Goal: Task Accomplishment & Management: Complete application form

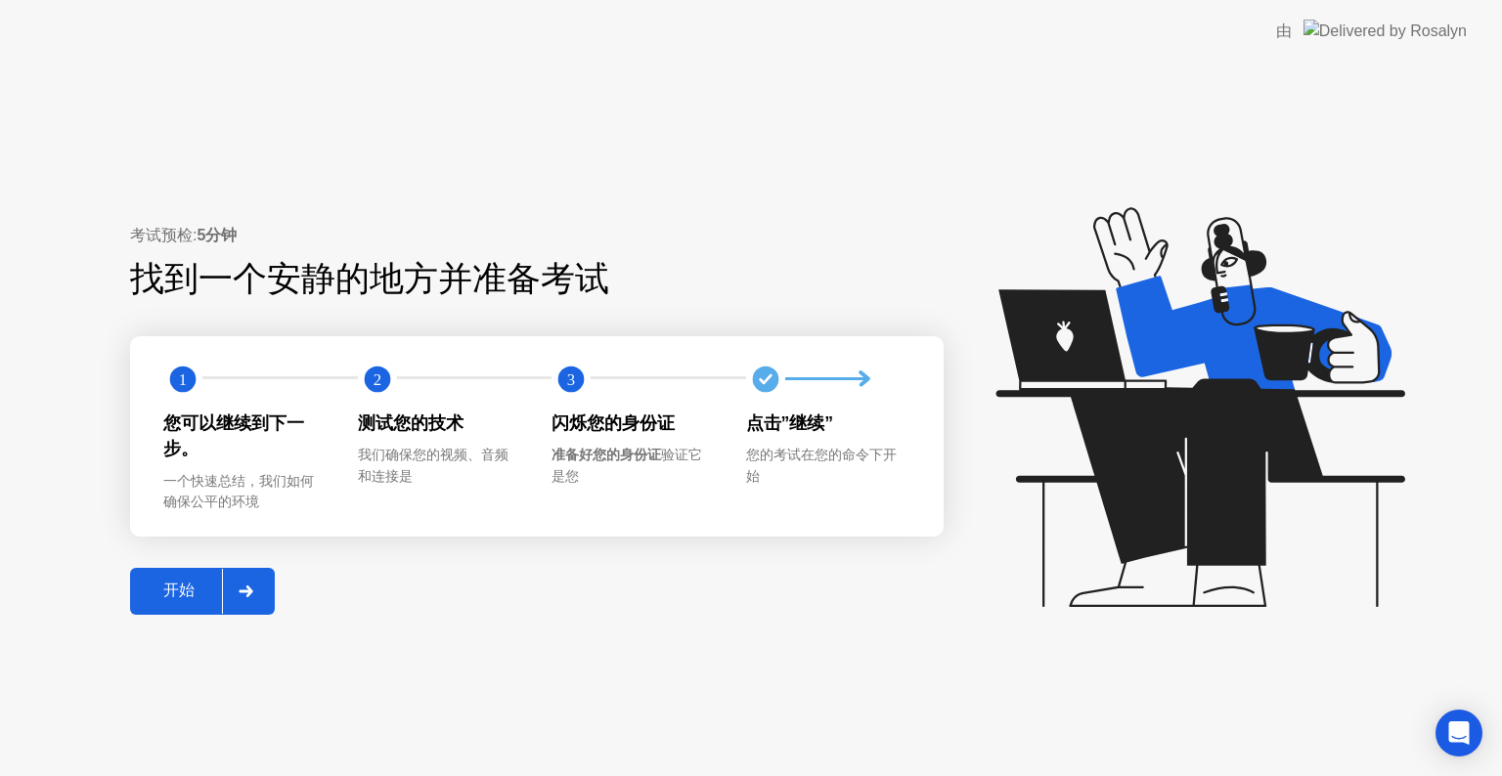
click at [192, 594] on div "开始" at bounding box center [179, 591] width 86 height 21
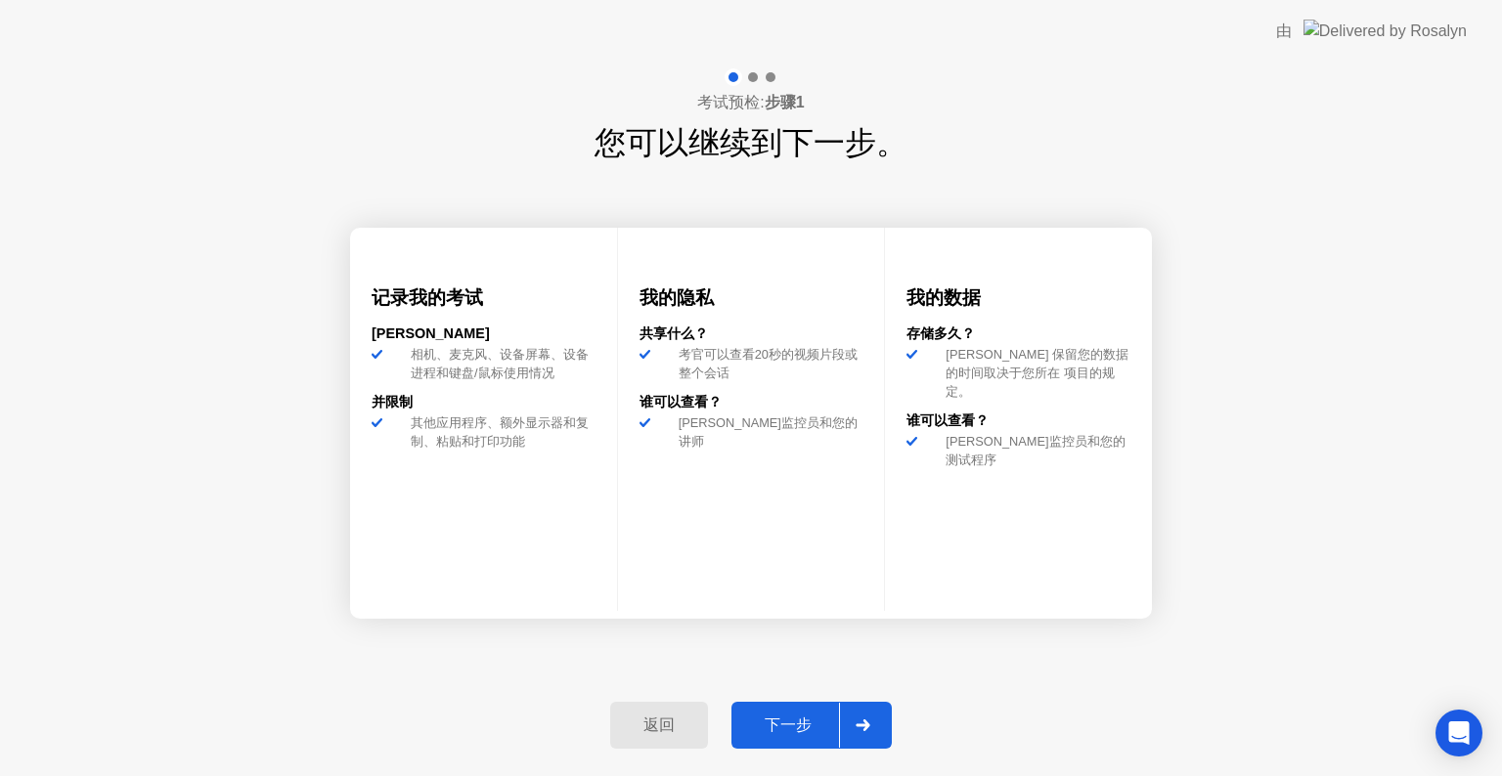
click at [762, 731] on div "下一步" at bounding box center [788, 726] width 102 height 21
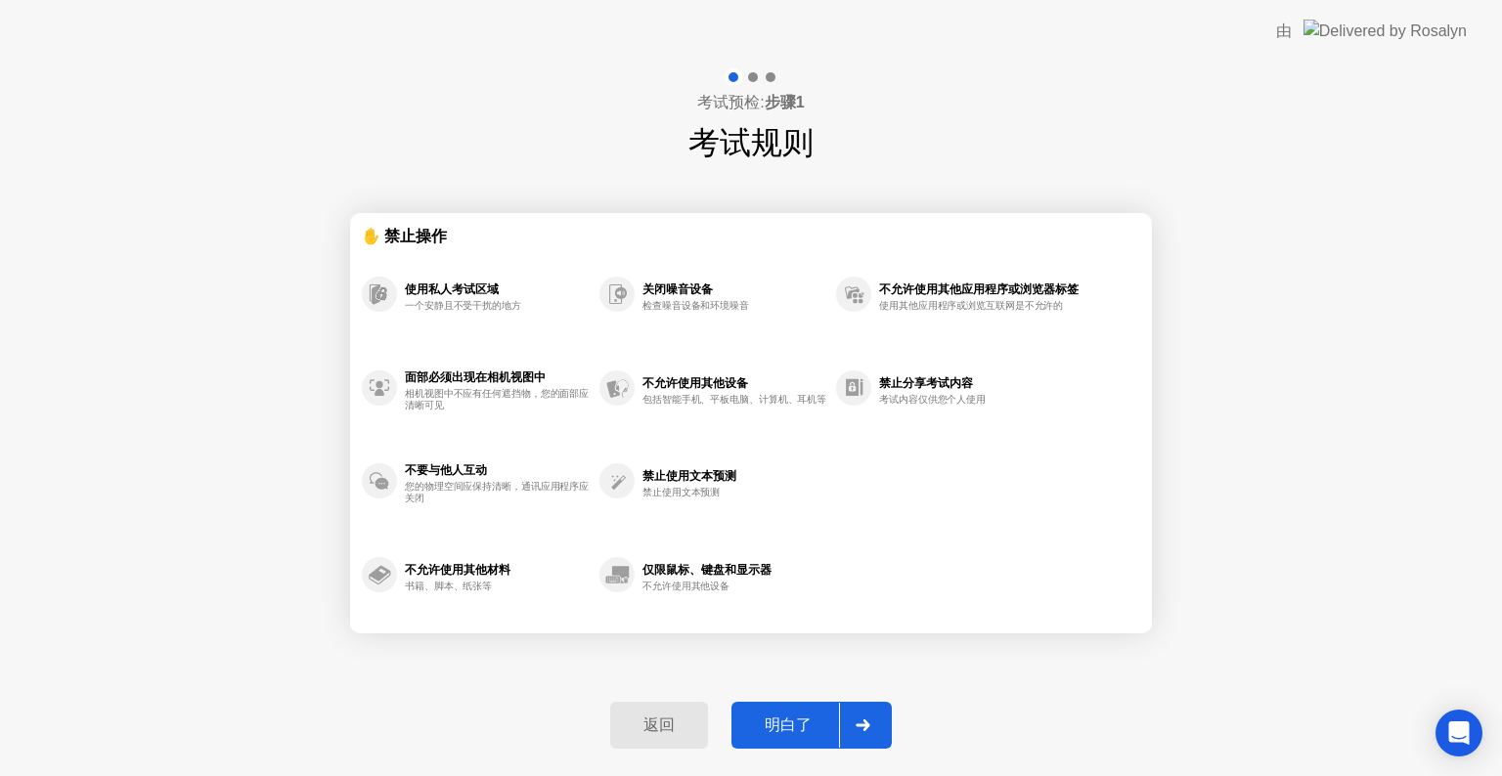
click at [766, 710] on button "明白了" at bounding box center [811, 725] width 160 height 47
select select "**********"
select select "*******"
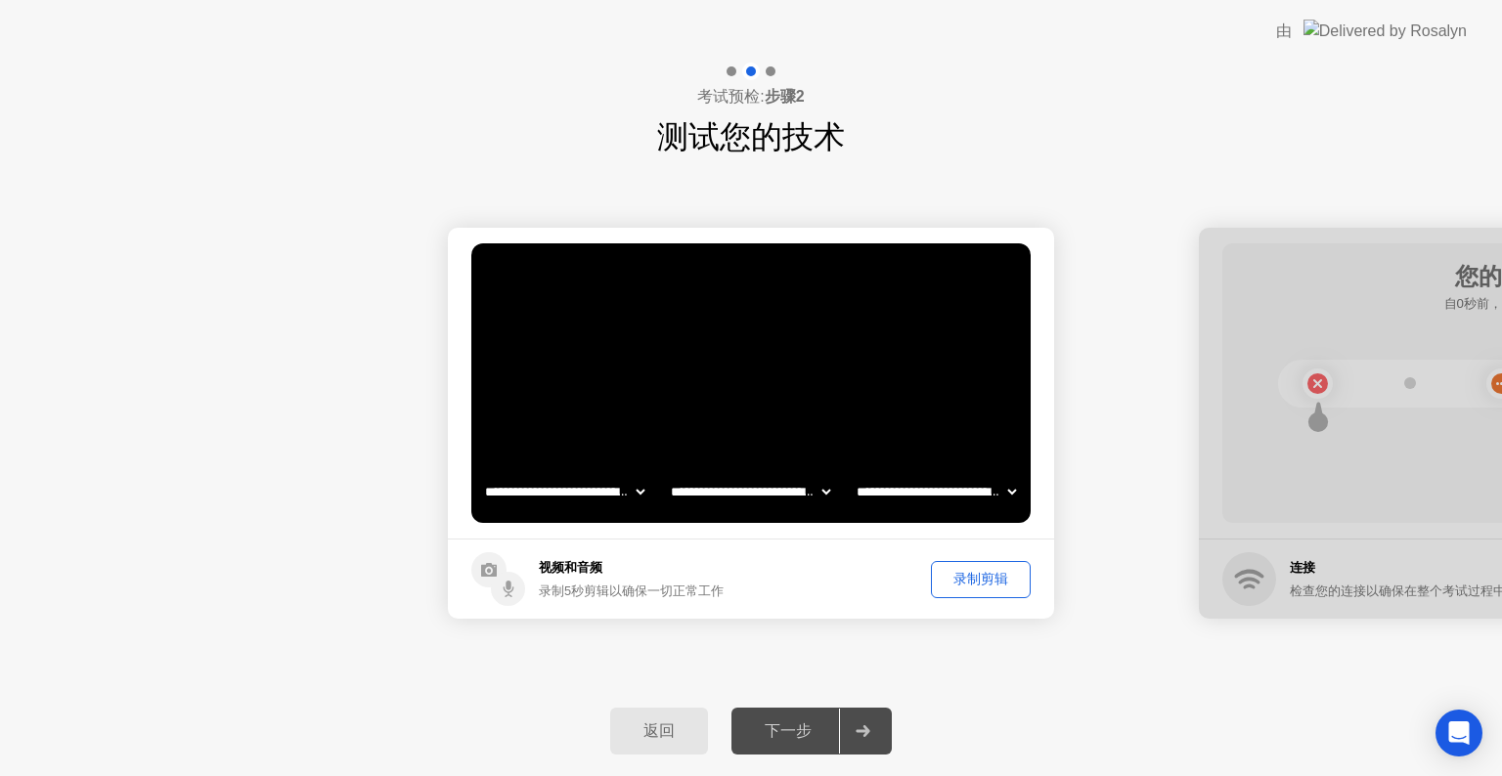
click at [957, 576] on div "录制剪辑" at bounding box center [980, 579] width 86 height 19
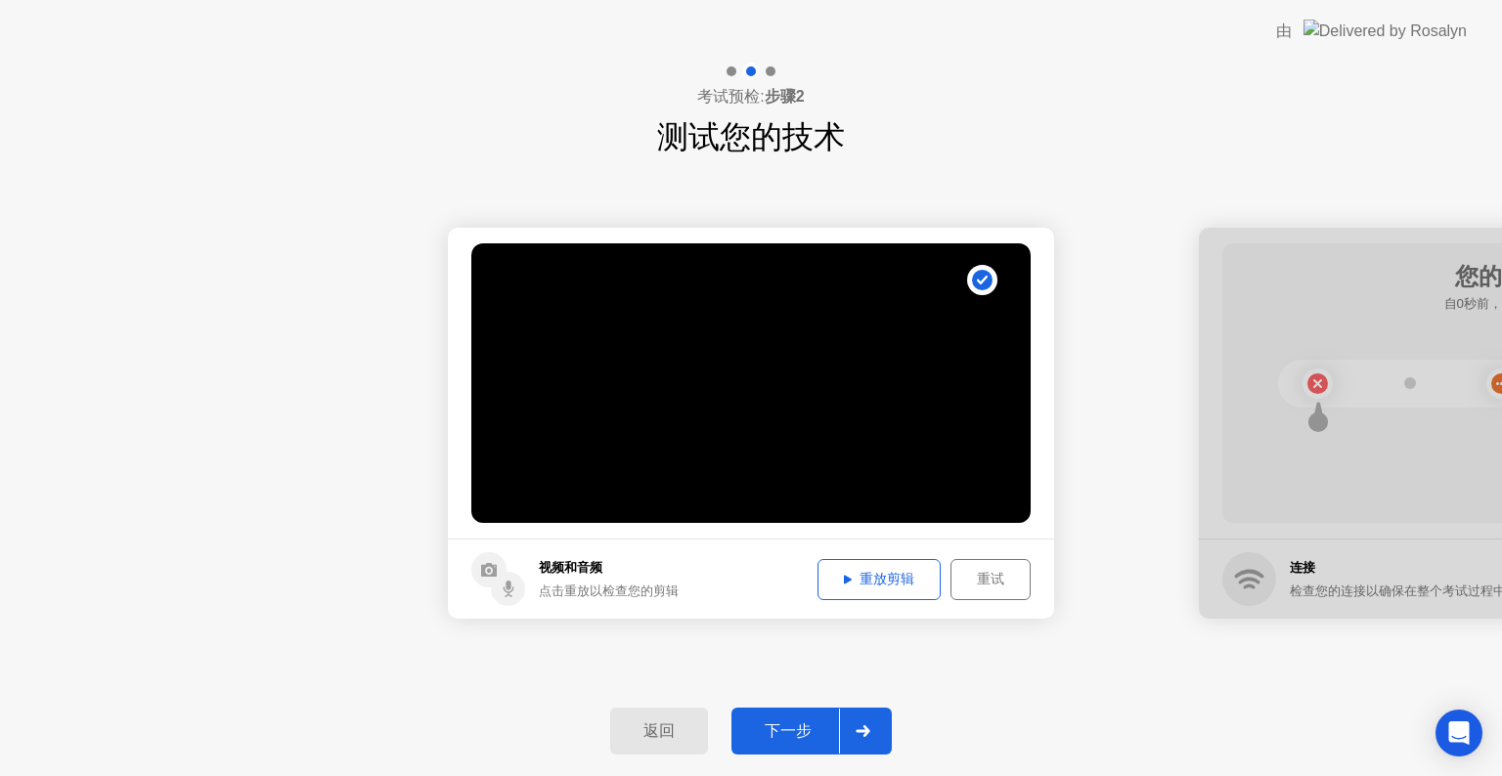
click at [904, 566] on button "重放剪辑" at bounding box center [878, 579] width 123 height 41
click at [809, 721] on div "下一步" at bounding box center [788, 731] width 102 height 21
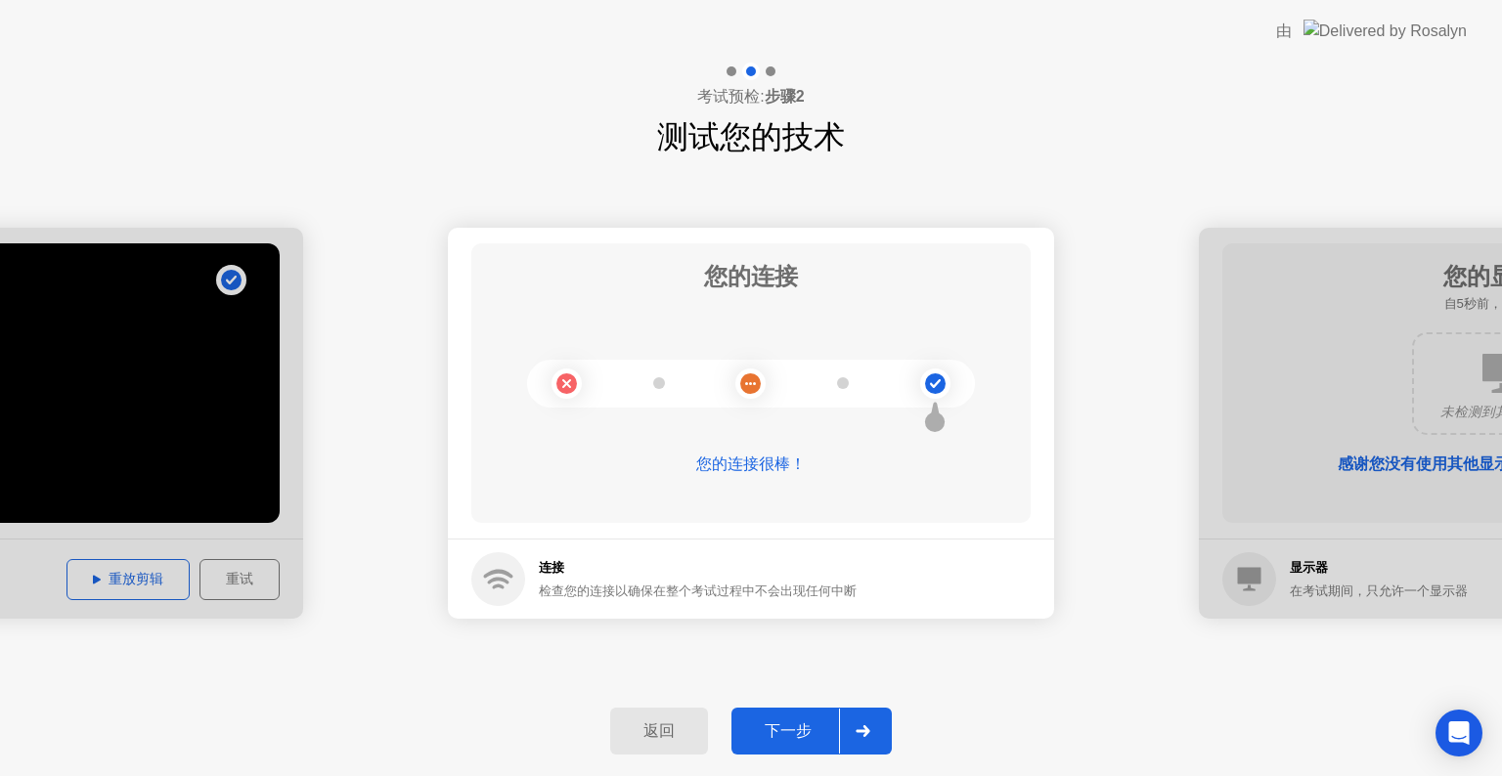
click at [809, 721] on div "下一步" at bounding box center [788, 731] width 102 height 21
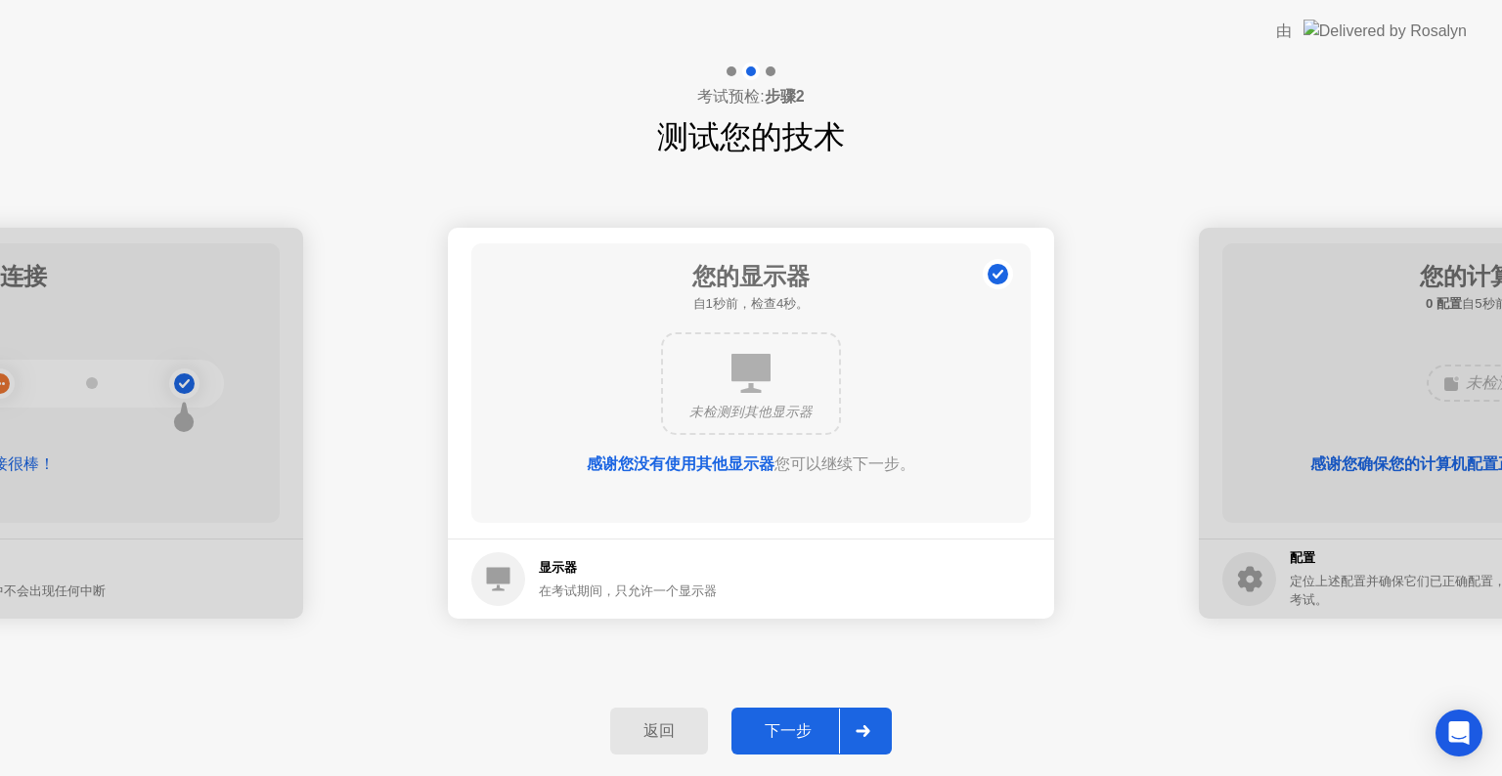
click at [809, 721] on div "下一步" at bounding box center [788, 731] width 102 height 21
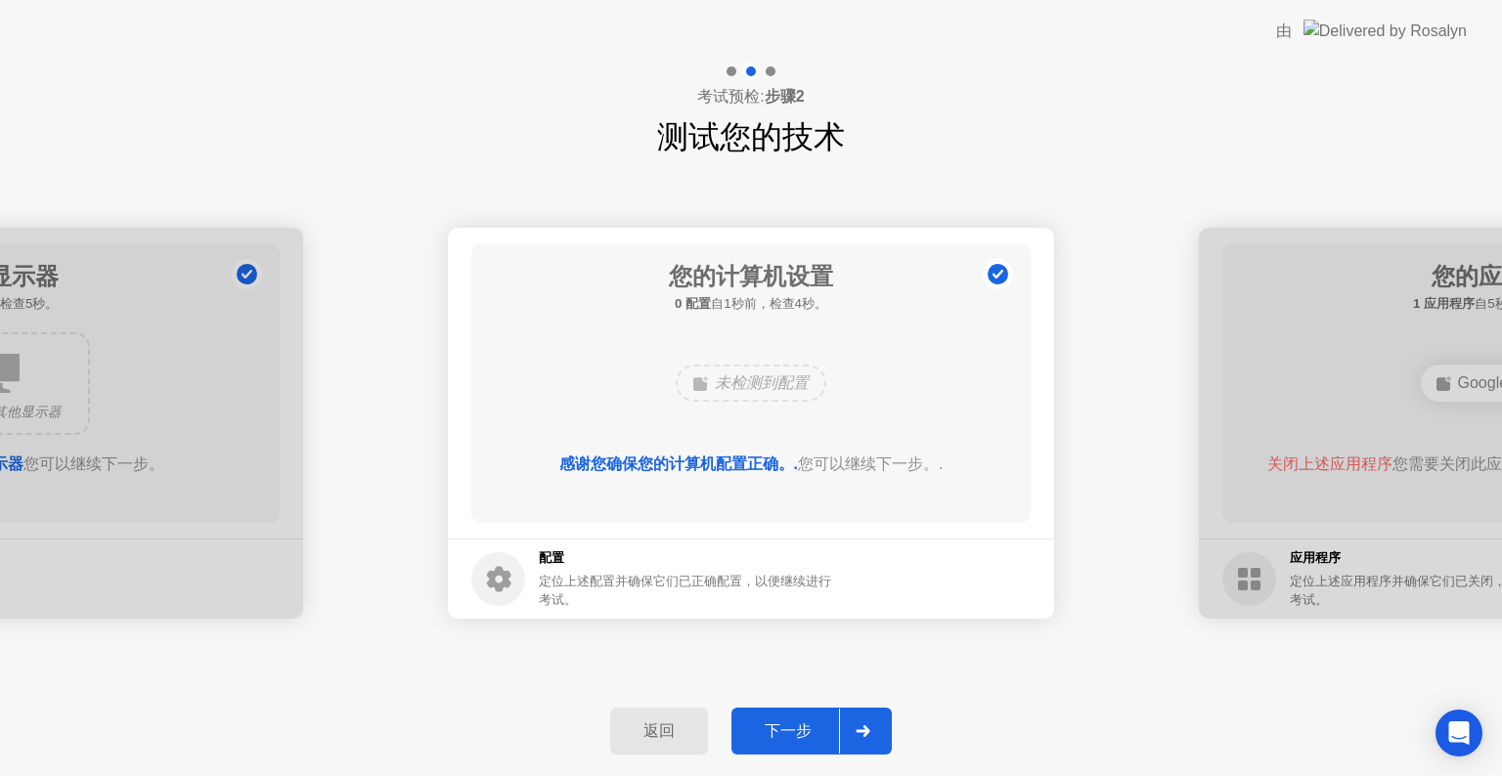
click at [809, 721] on div "下一步" at bounding box center [788, 731] width 102 height 21
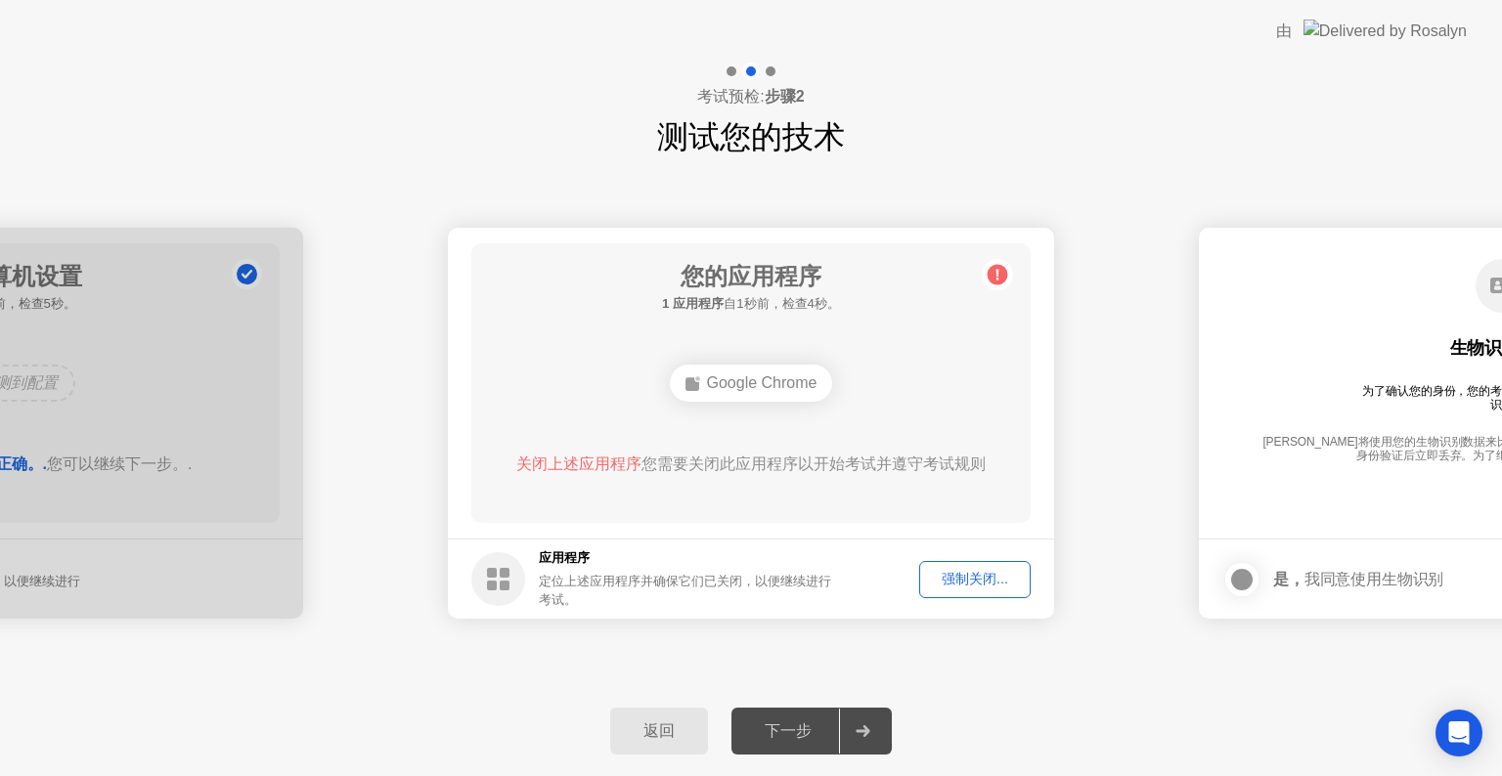
click at [958, 575] on div "强制关闭..." at bounding box center [975, 579] width 98 height 19
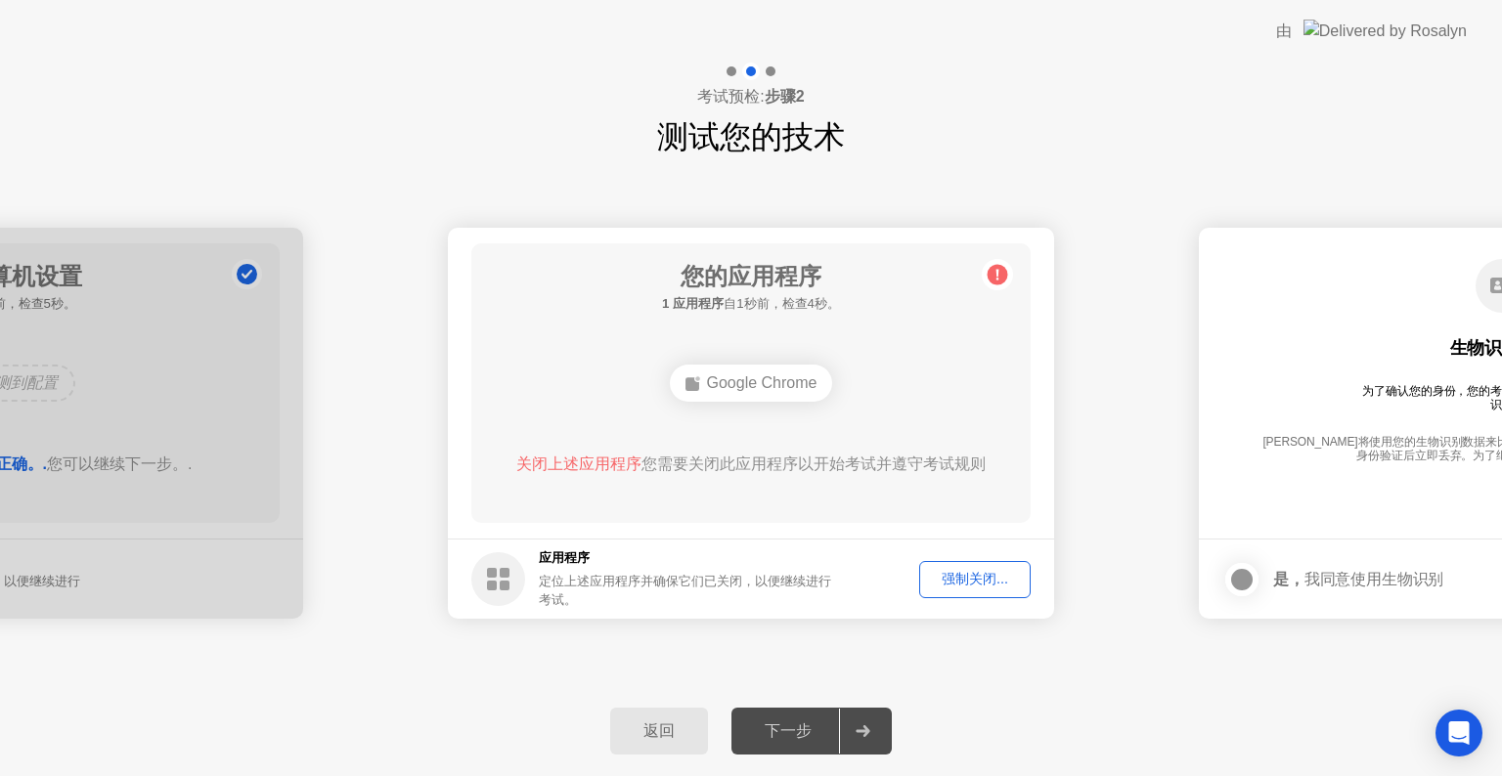
click at [990, 584] on div "强制关闭..." at bounding box center [975, 579] width 98 height 19
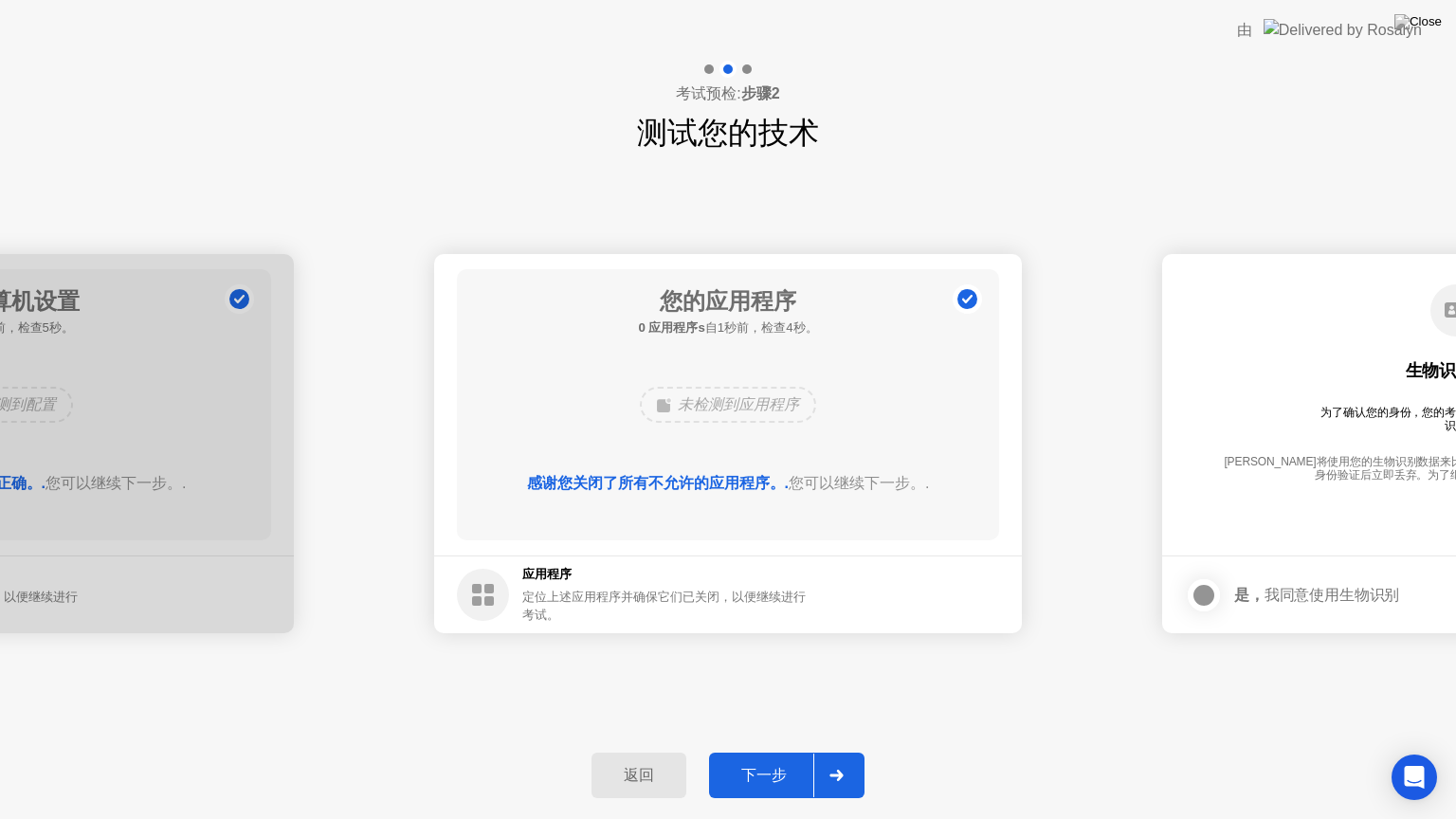
click at [757, 751] on div "下一步" at bounding box center [764, 775] width 99 height 20
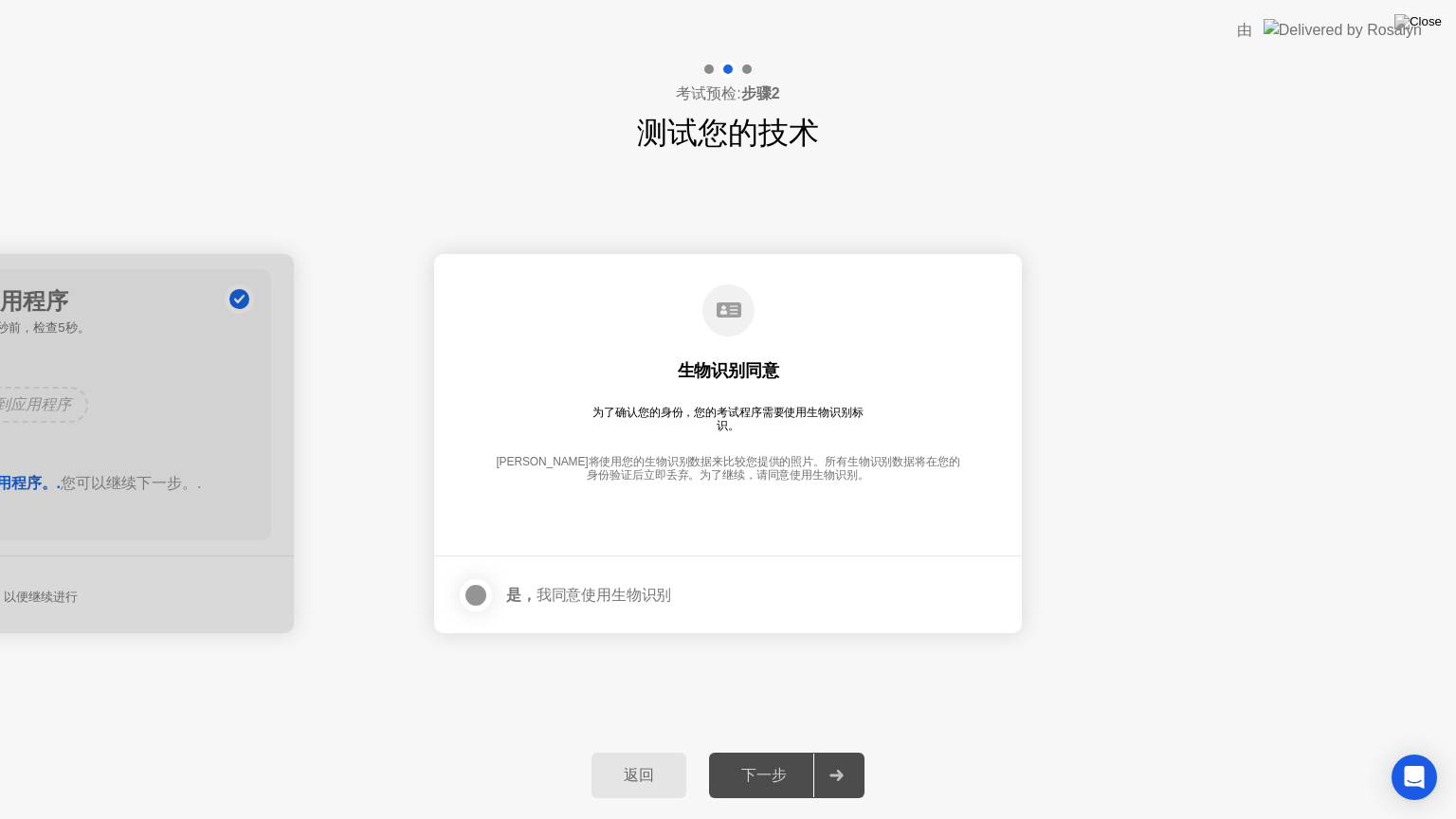
click at [478, 595] on div at bounding box center [475, 594] width 22 height 22
click at [749, 751] on button "下一步" at bounding box center [786, 774] width 155 height 46
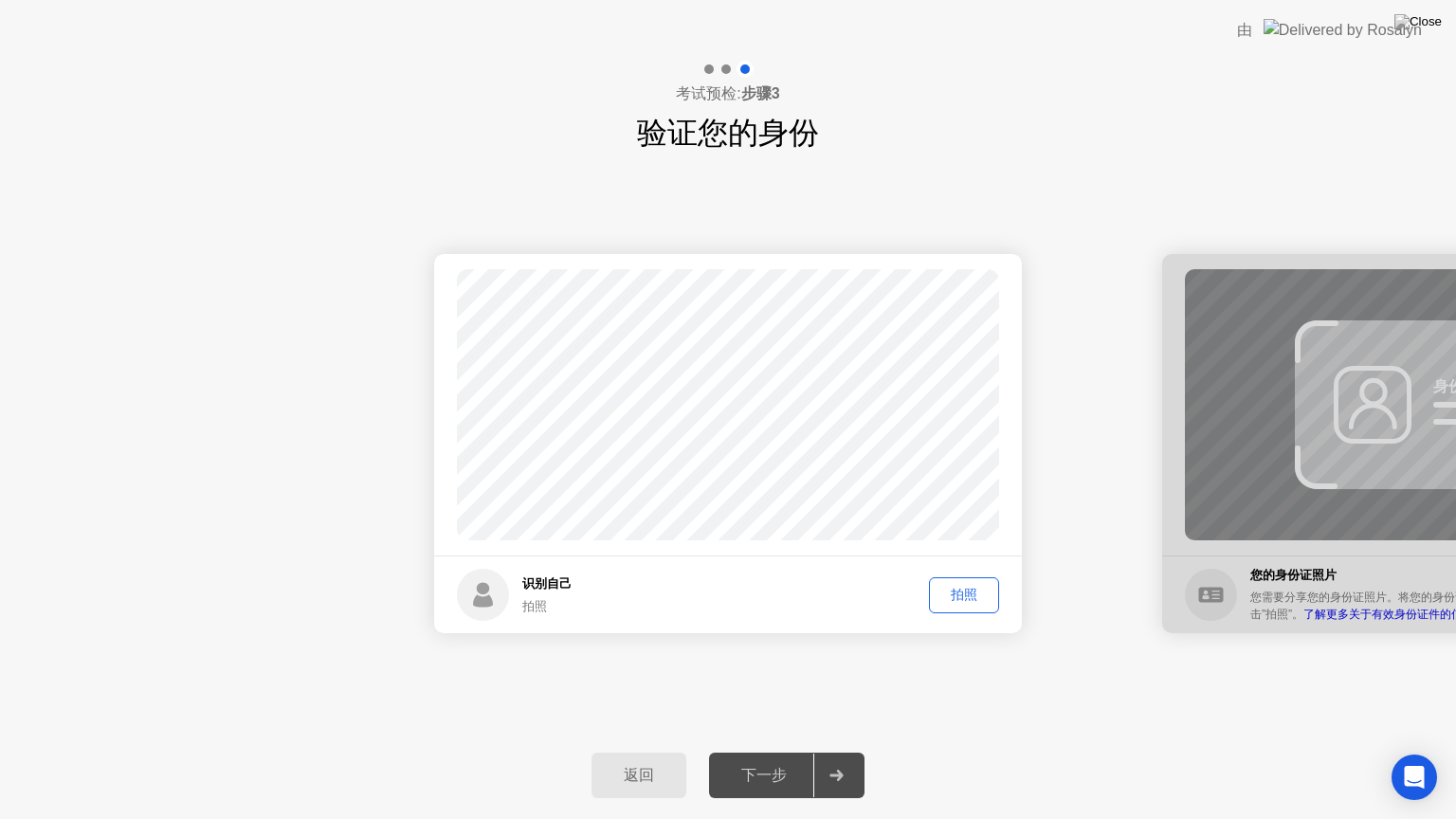
click at [972, 589] on div "拍照" at bounding box center [964, 594] width 57 height 18
click at [767, 751] on div "下一步" at bounding box center [764, 775] width 99 height 20
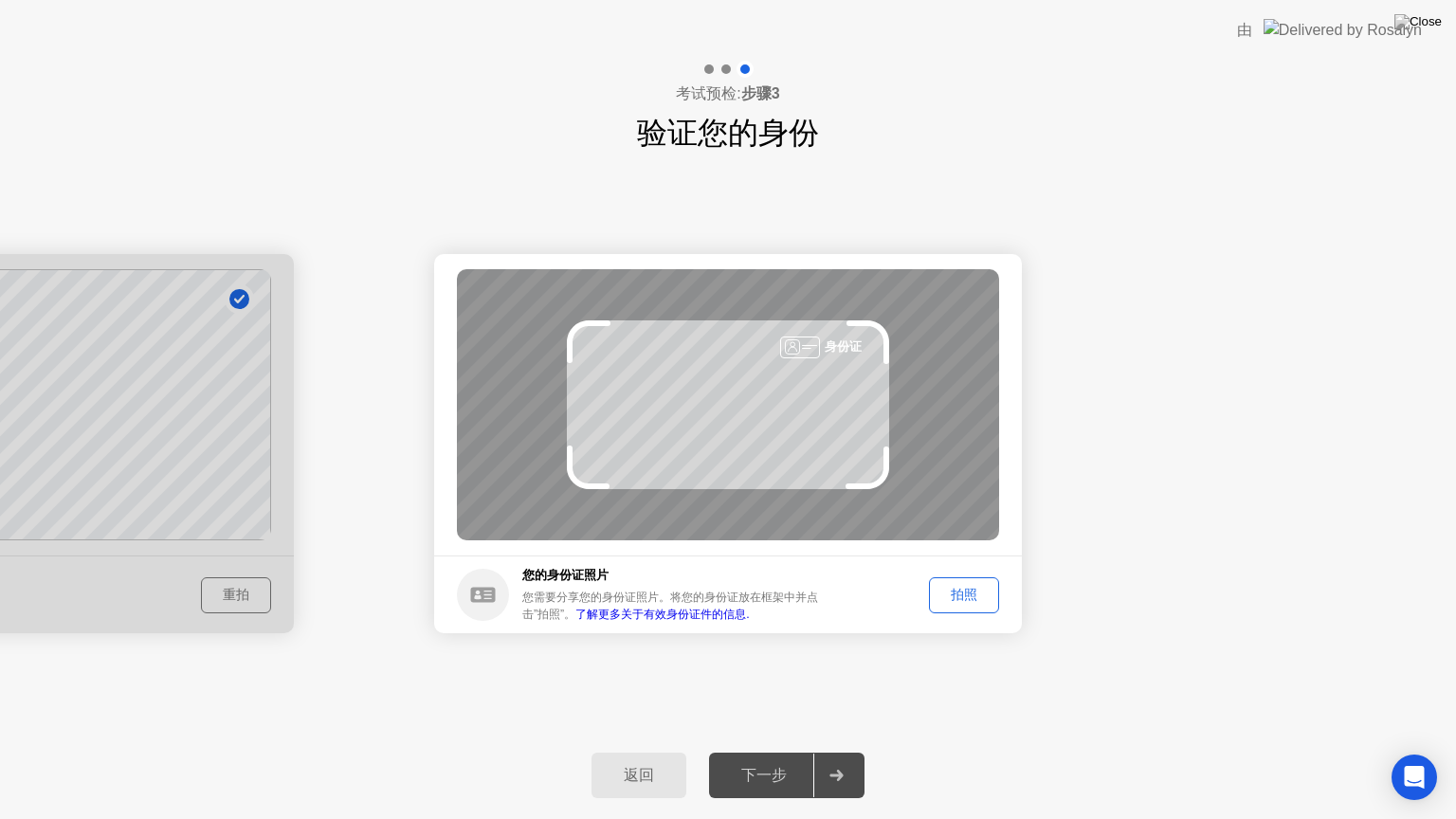
click at [970, 591] on div "拍照" at bounding box center [964, 594] width 57 height 18
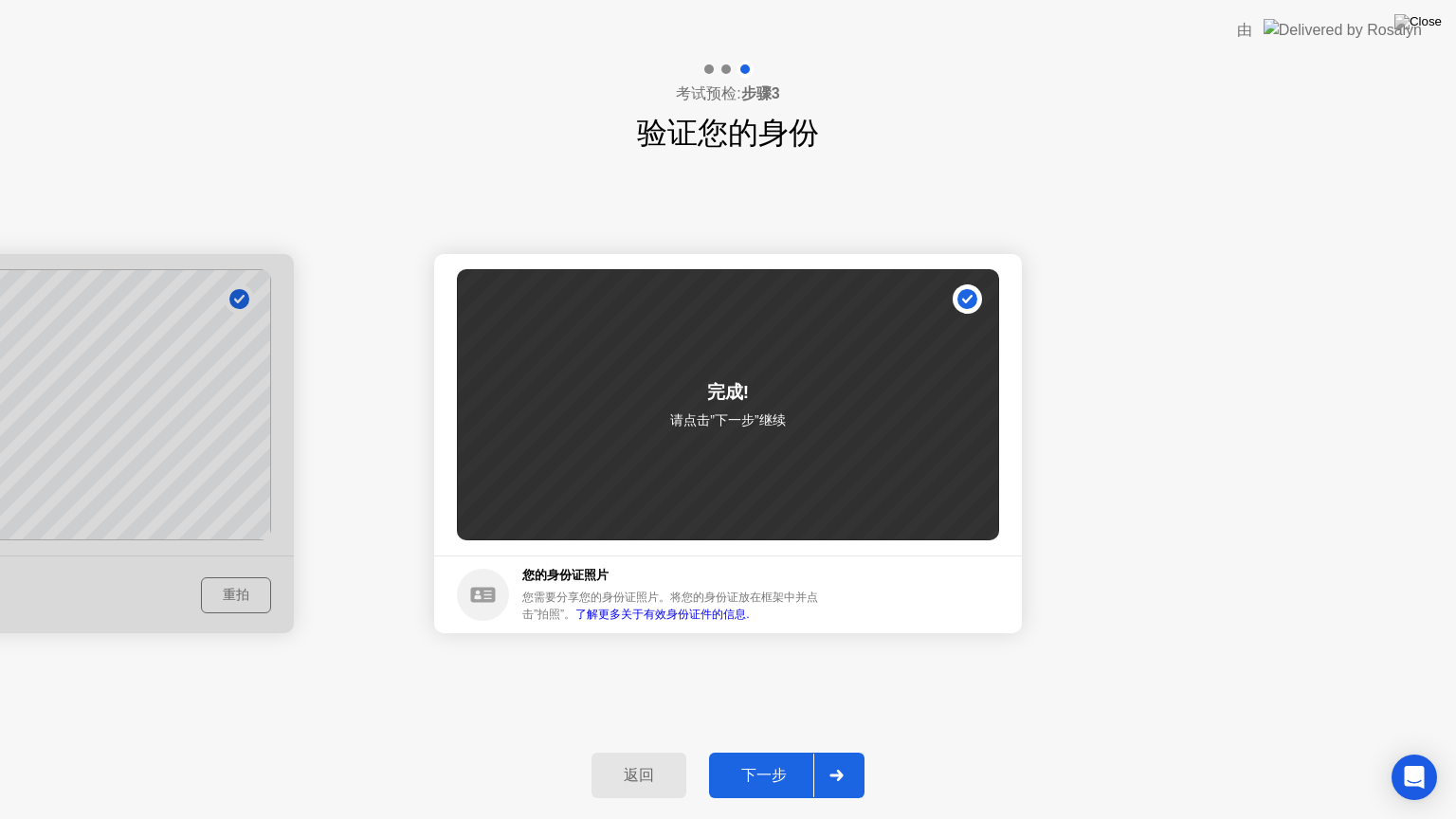
click at [764, 751] on div "下一步" at bounding box center [764, 775] width 99 height 20
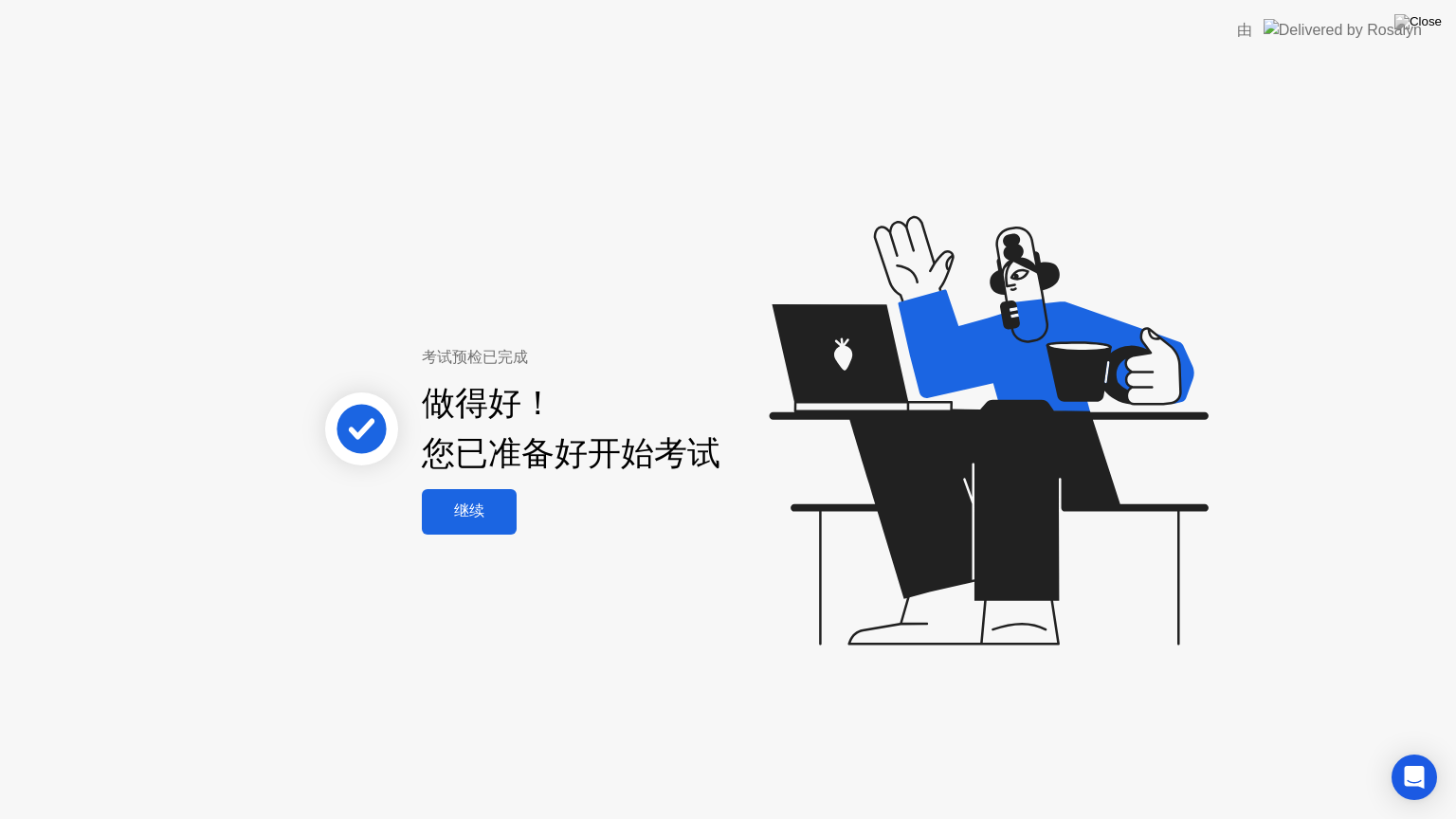
click at [488, 509] on div "继续" at bounding box center [469, 511] width 83 height 20
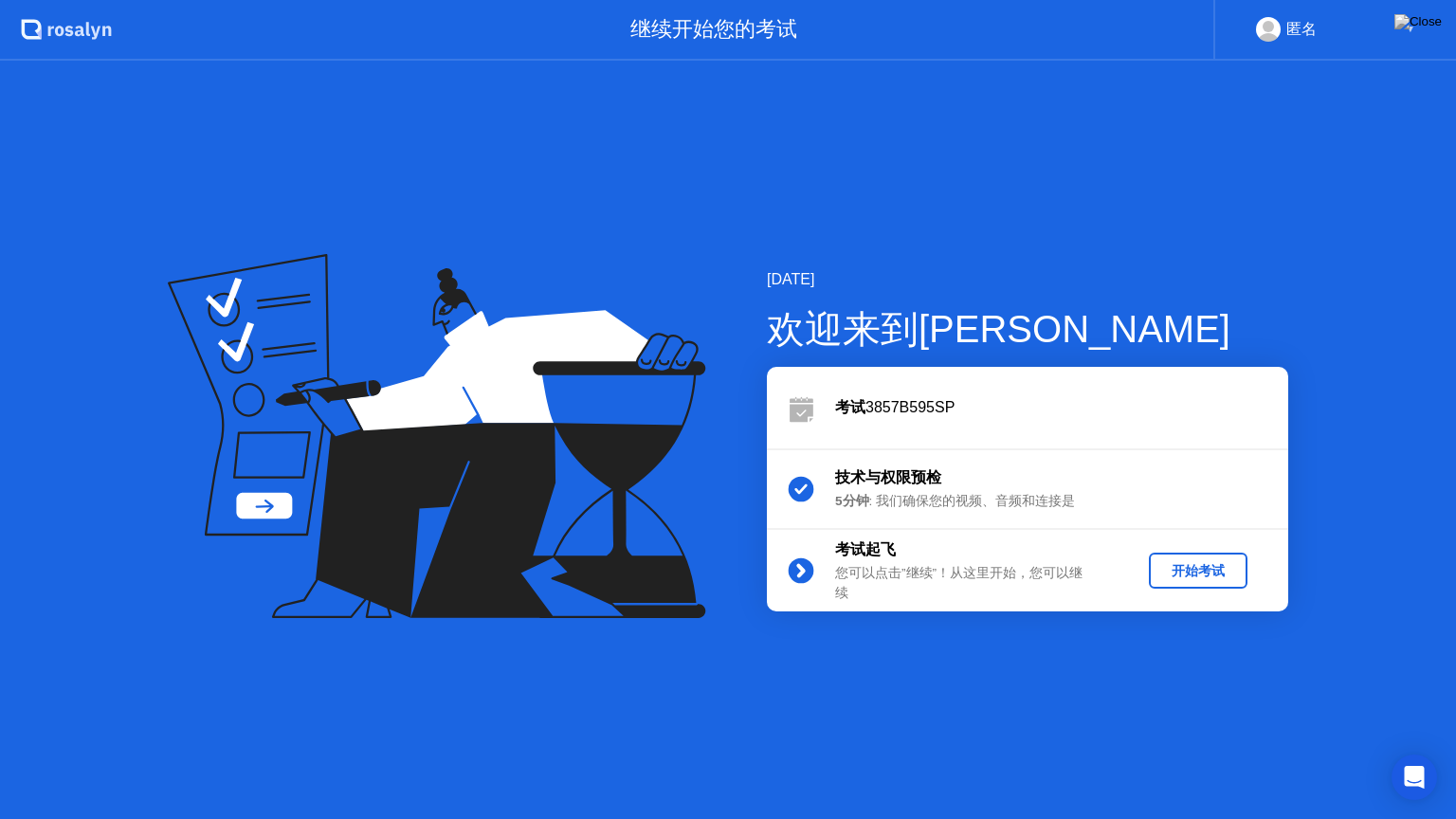
click at [1200, 570] on div "开始考试" at bounding box center [1198, 571] width 83 height 18
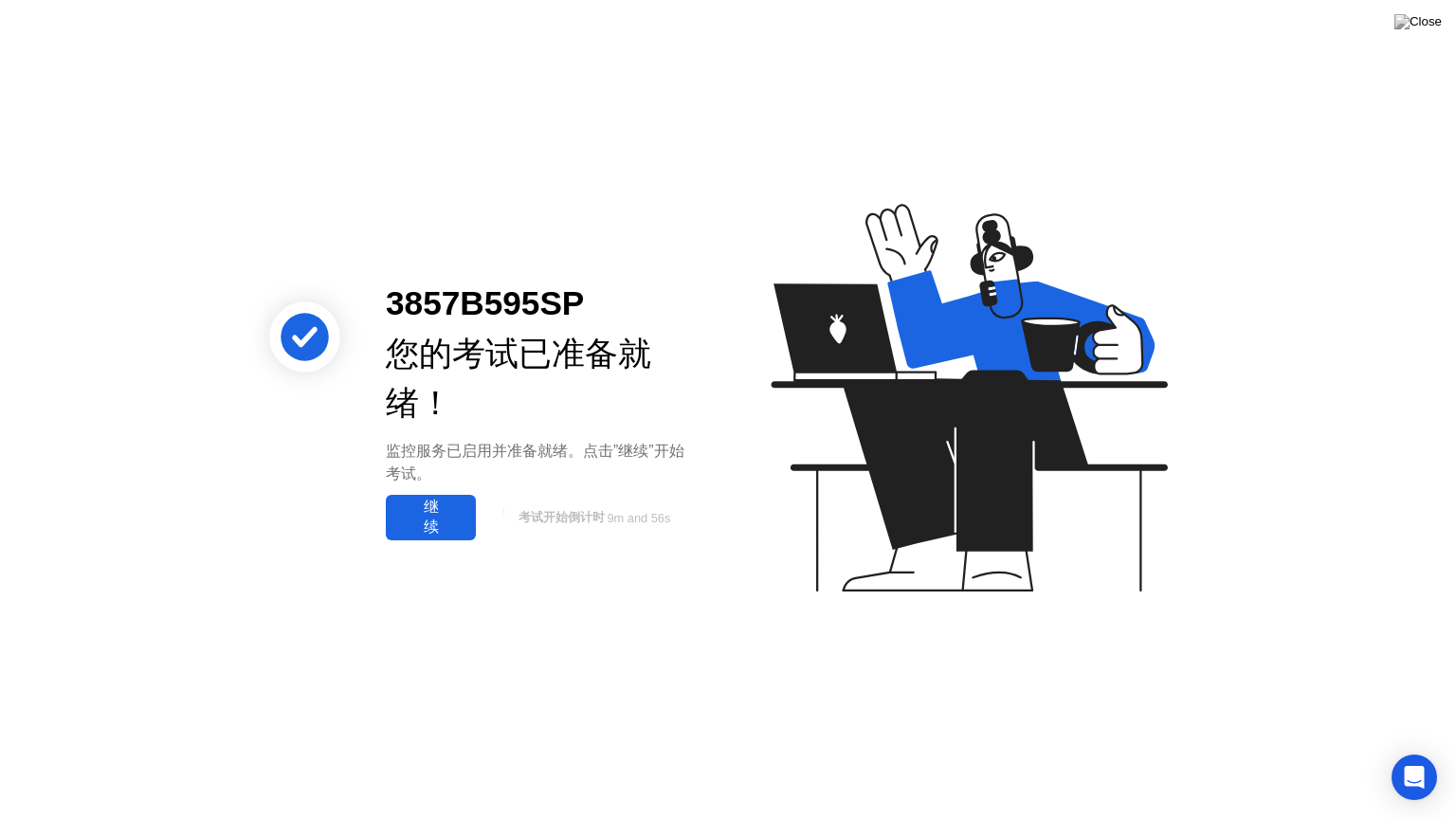
click at [434, 507] on div "继续" at bounding box center [430, 517] width 79 height 40
